Goal: Task Accomplishment & Management: Manage account settings

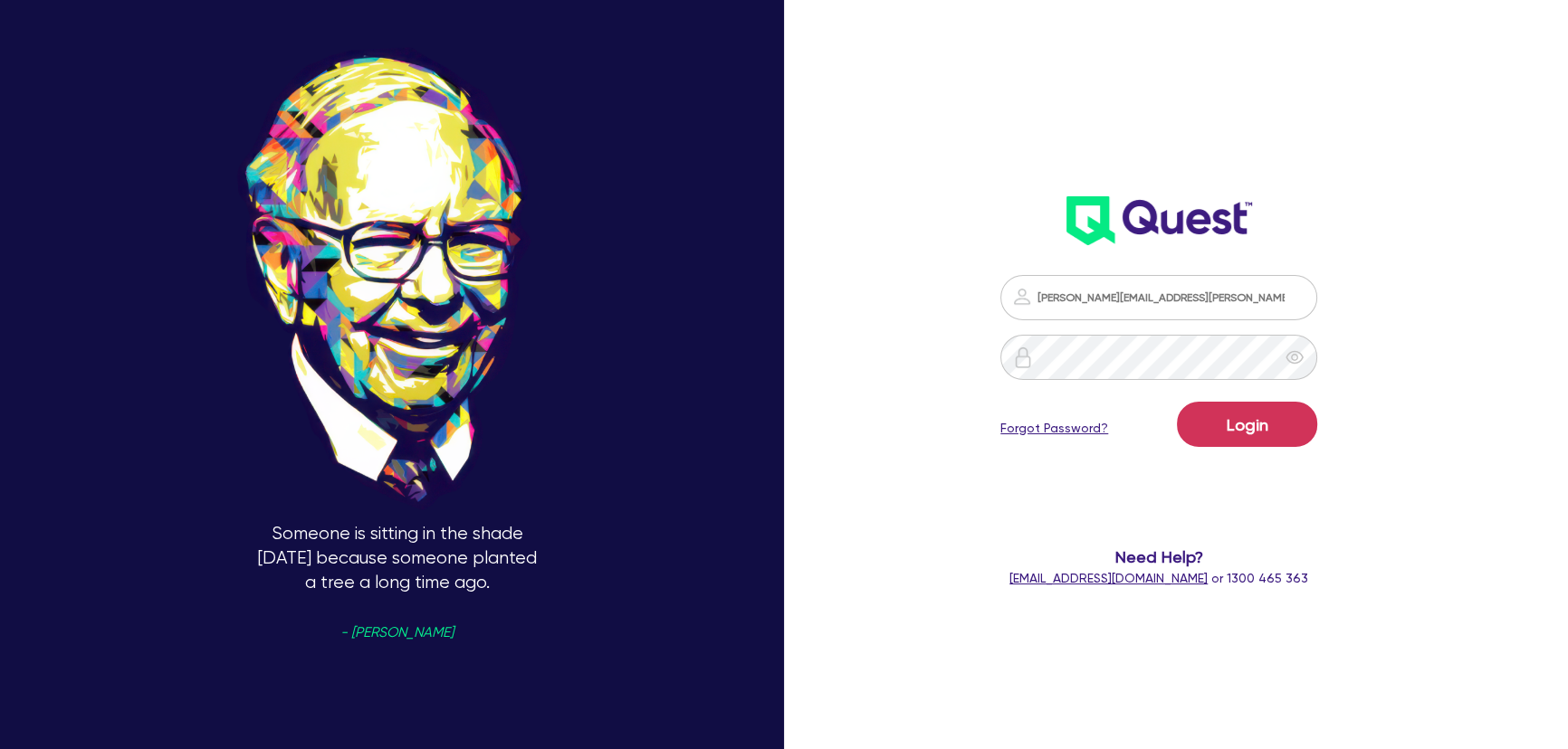
click at [978, 195] on header at bounding box center [1159, 221] width 451 height 73
drag, startPoint x: 1285, startPoint y: 468, endPoint x: 1275, endPoint y: 462, distance: 11.7
click at [1275, 462] on form "[PERSON_NAME][EMAIL_ADDRESS][PERSON_NAME][DOMAIN_NAME] Login Forgot Password? N…" at bounding box center [1159, 431] width 415 height 313
click at [1261, 442] on button "Login" at bounding box center [1247, 425] width 140 height 46
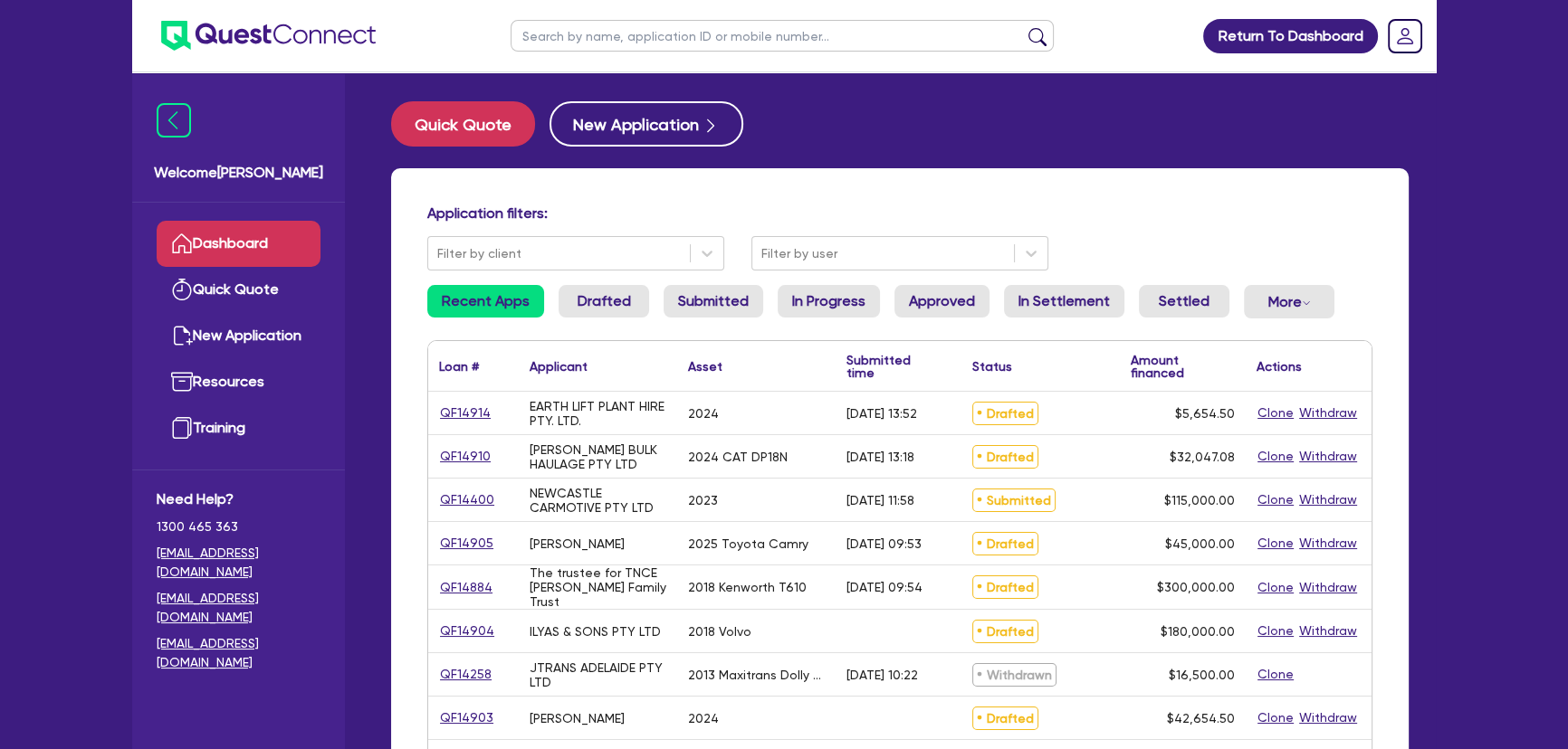
click at [837, 233] on div "Application filters: Filter by client Filter by user" at bounding box center [900, 237] width 972 height 66
click at [833, 266] on div "Filter by user" at bounding box center [883, 254] width 261 height 30
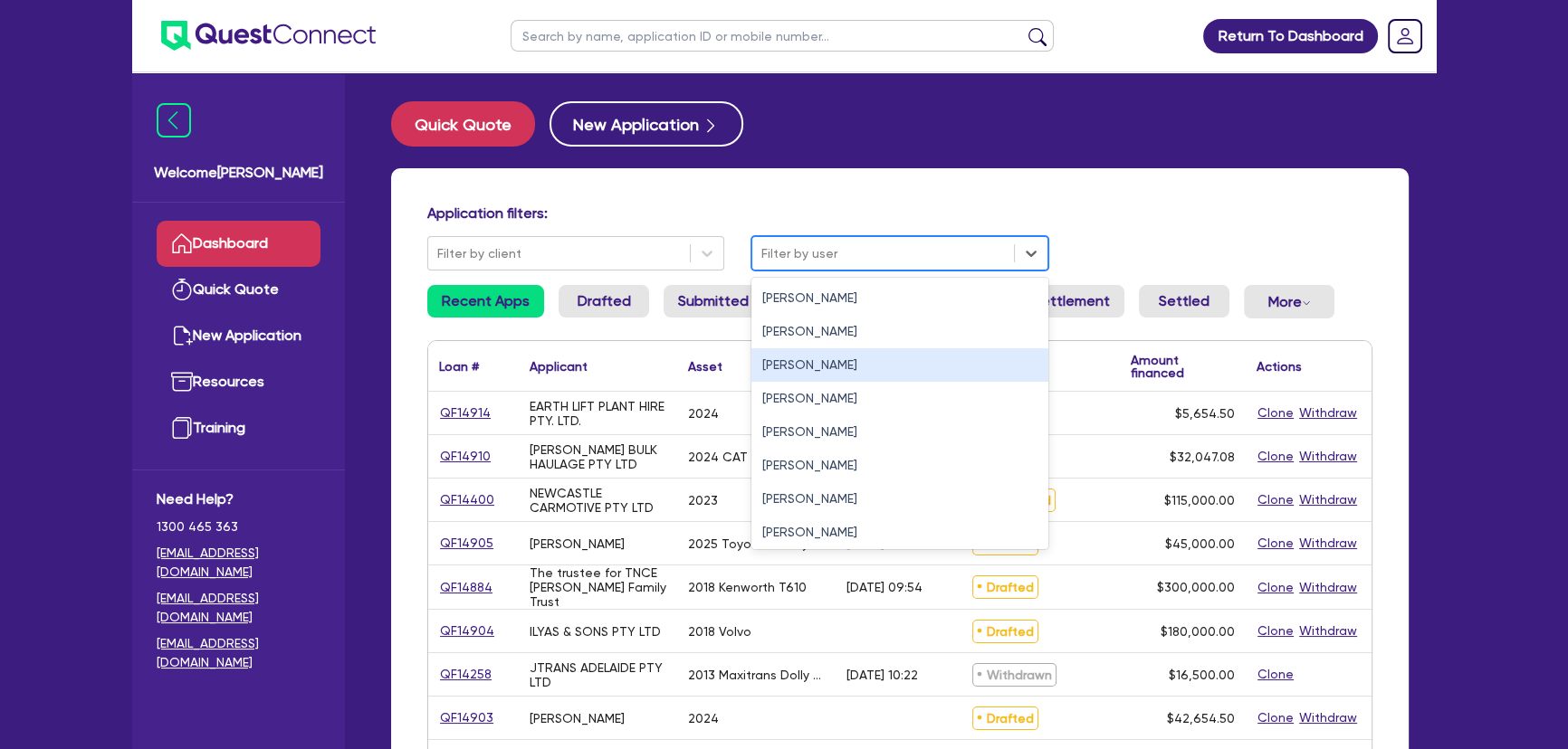
click at [814, 371] on div "[PERSON_NAME]" at bounding box center [899, 365] width 296 height 33
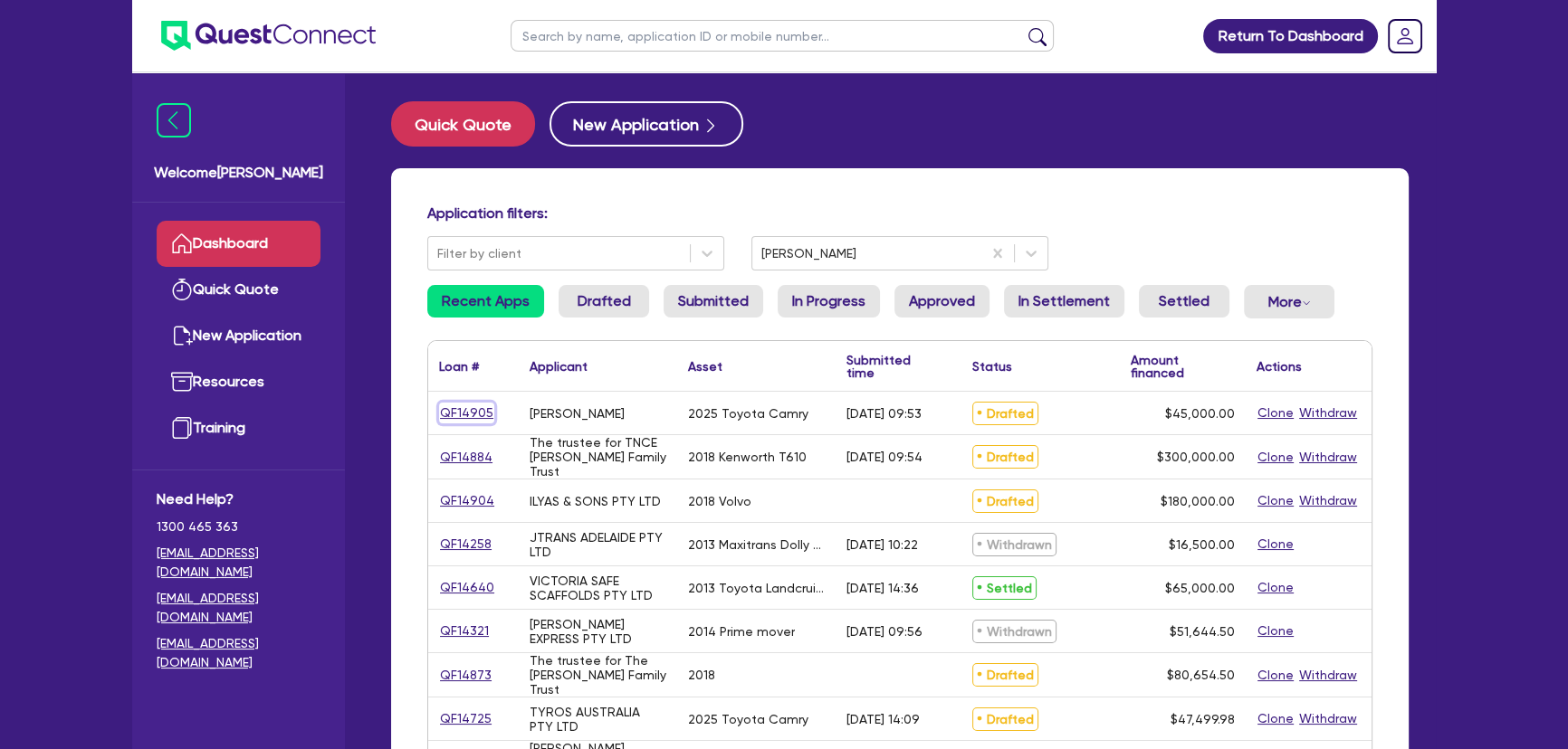
click at [469, 421] on link "QF14905" at bounding box center [467, 412] width 55 height 20
select select "CARS_AND_LIGHT_TRUCKS"
select select "PASSENGER_VEHICLES"
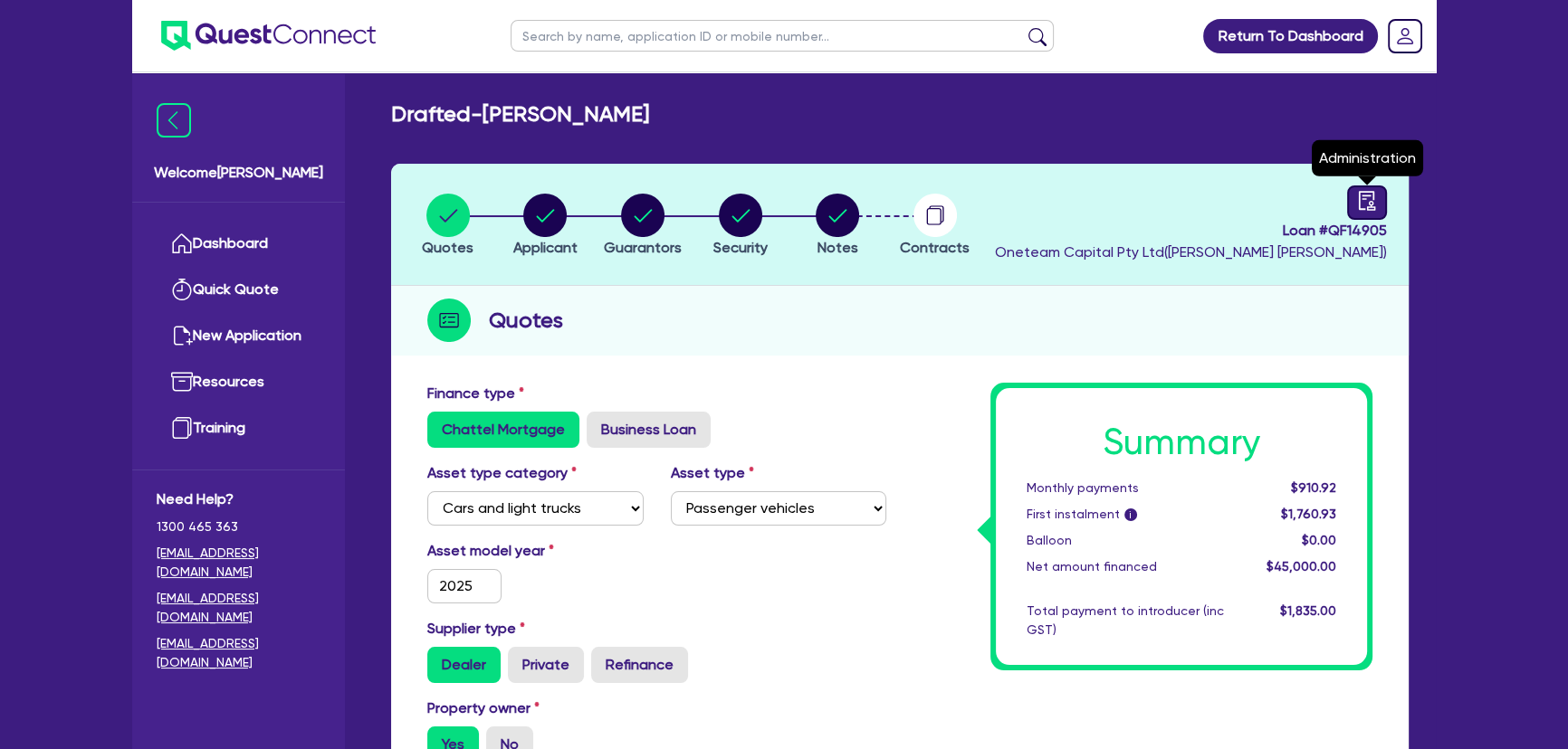
click at [1362, 197] on icon "audit" at bounding box center [1367, 201] width 19 height 19
select select "DRAFTED_AMENDED"
select select "Westpac"
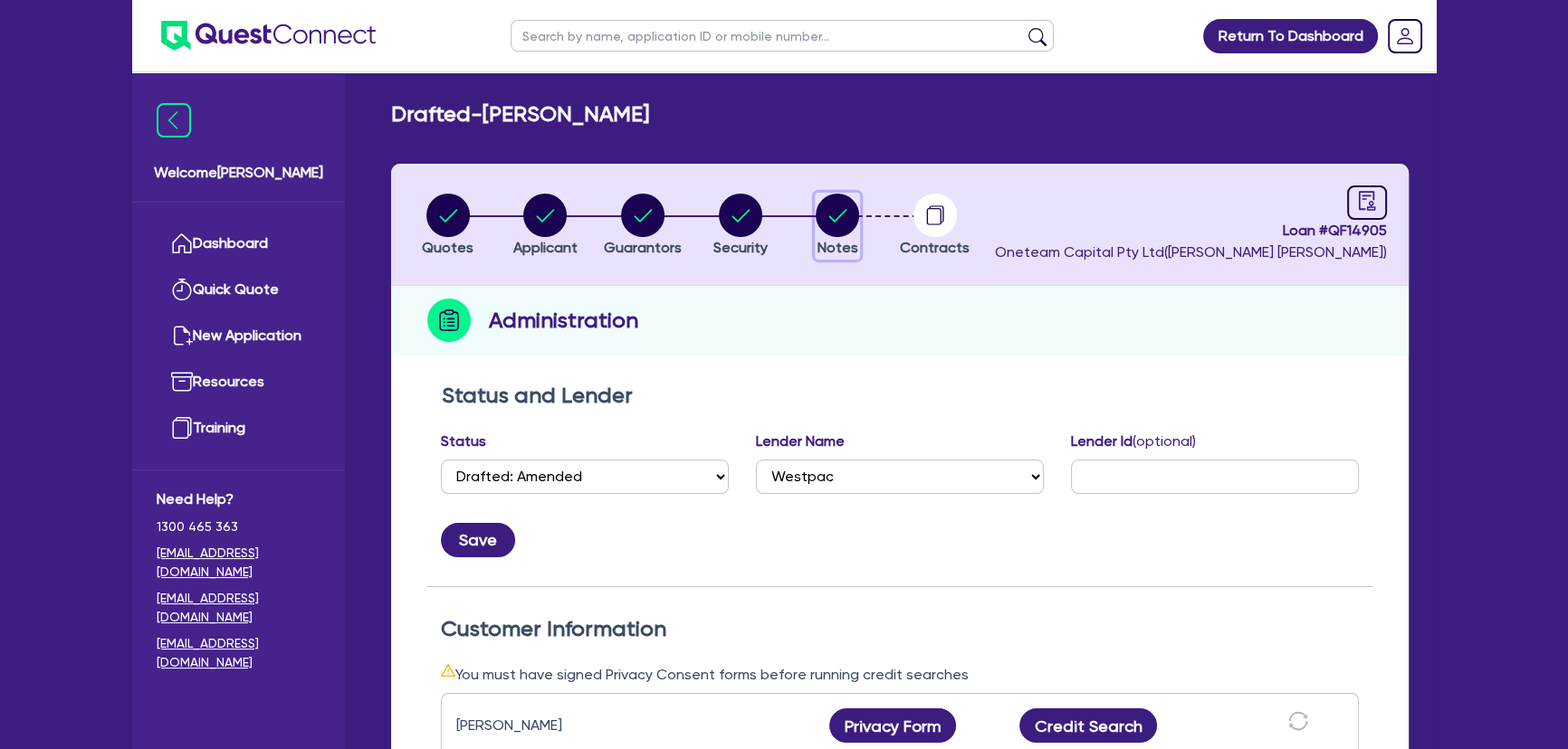
drag, startPoint x: 836, startPoint y: 204, endPoint x: 851, endPoint y: 319, distance: 116.0
click at [835, 203] on circle "button" at bounding box center [837, 215] width 44 height 44
select select "Other"
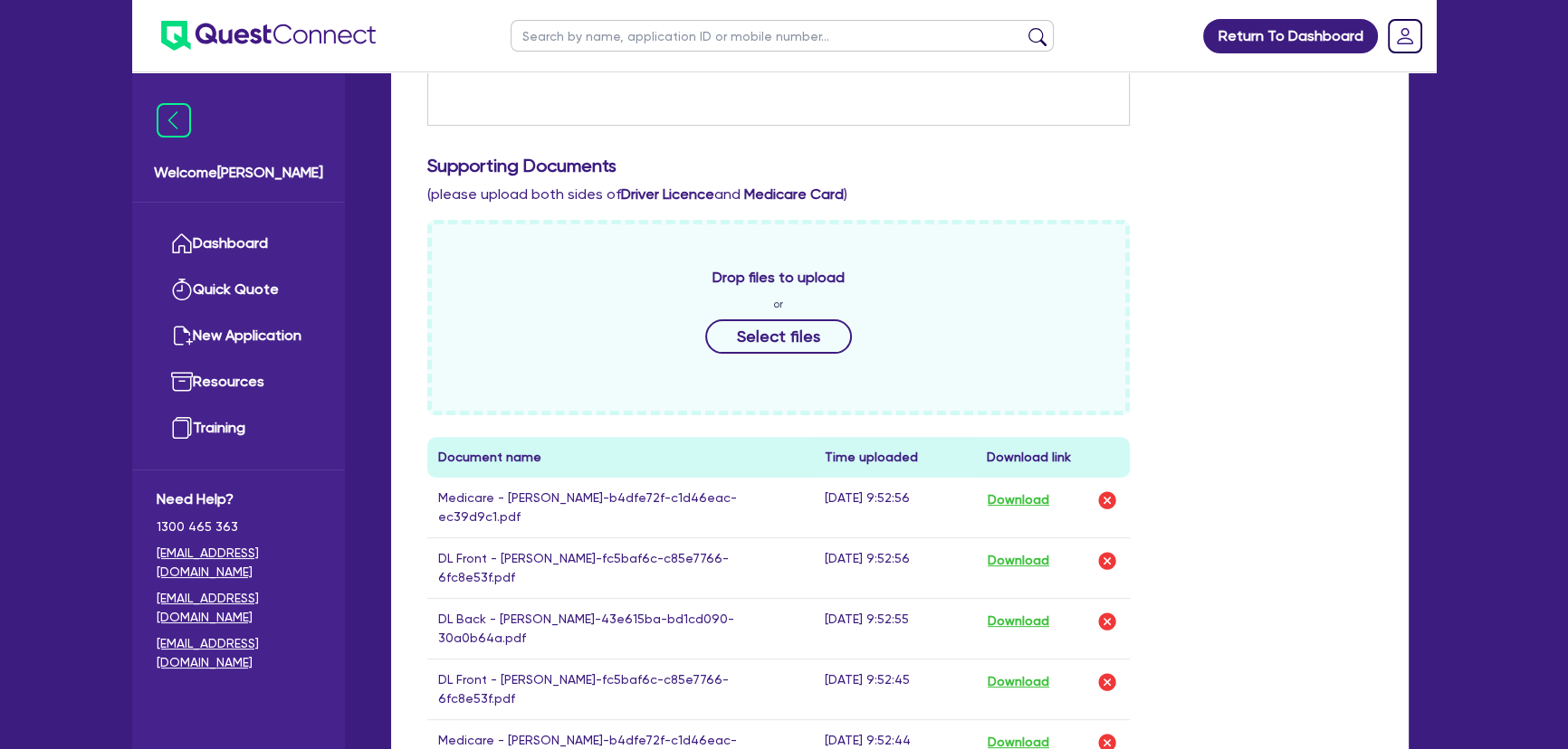
scroll to position [658, 0]
